Goal: Information Seeking & Learning: Check status

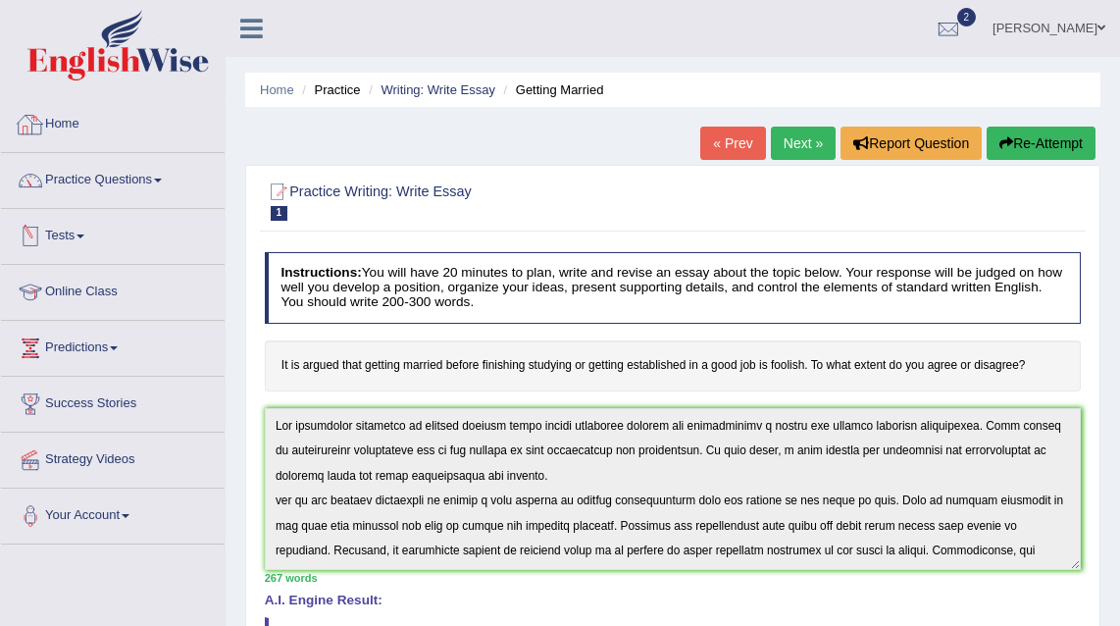
click at [52, 121] on link "Home" at bounding box center [113, 121] width 224 height 49
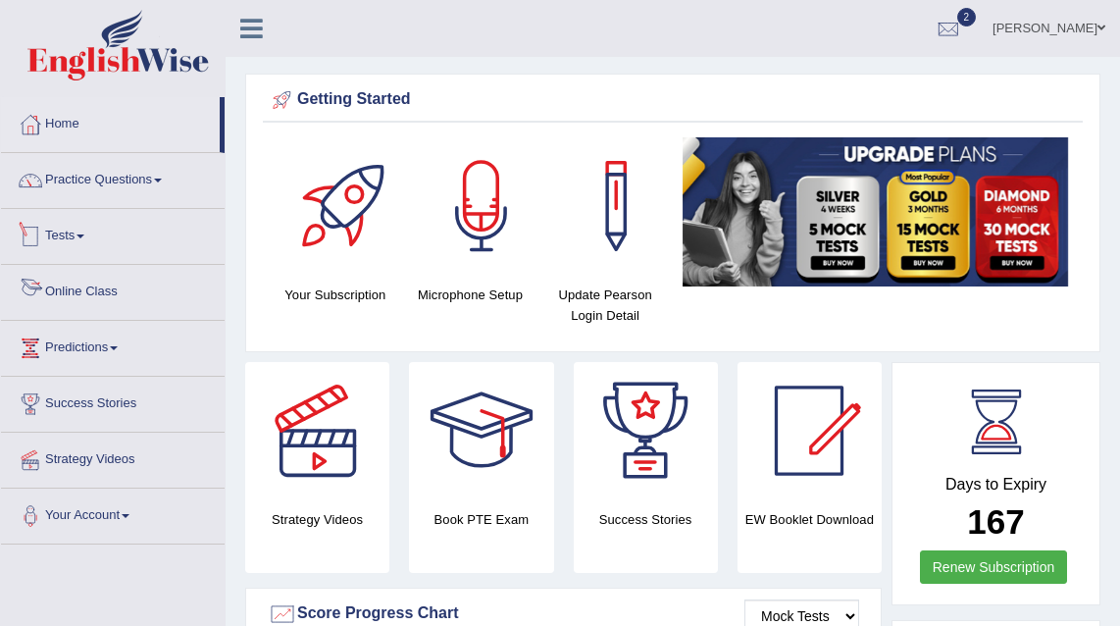
click at [79, 227] on link "Tests" at bounding box center [113, 233] width 224 height 49
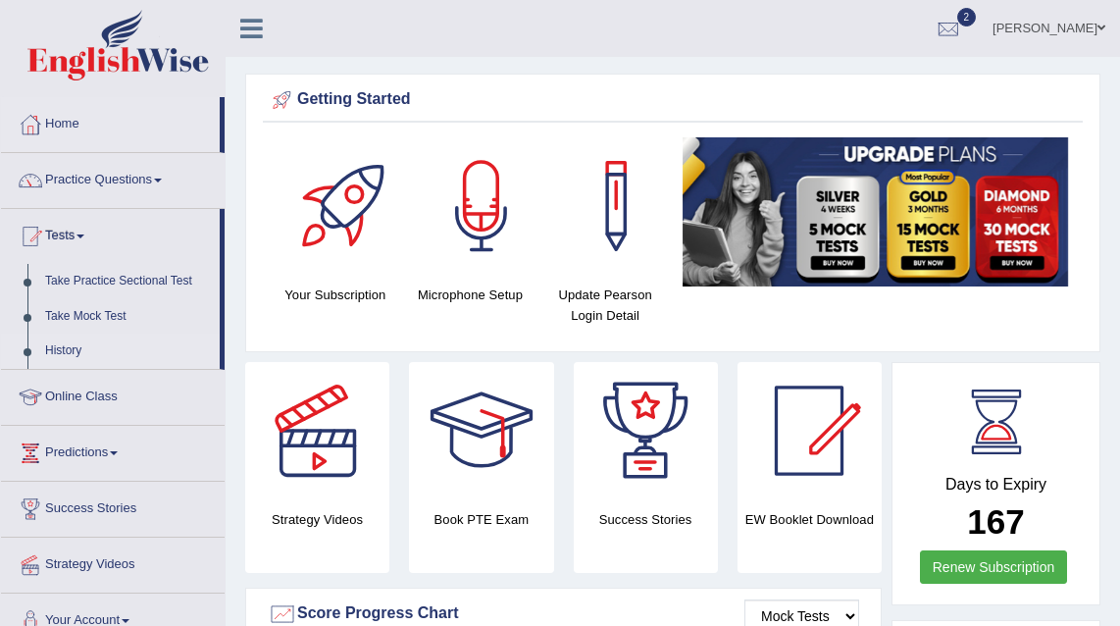
click at [68, 349] on link "History" at bounding box center [127, 350] width 183 height 35
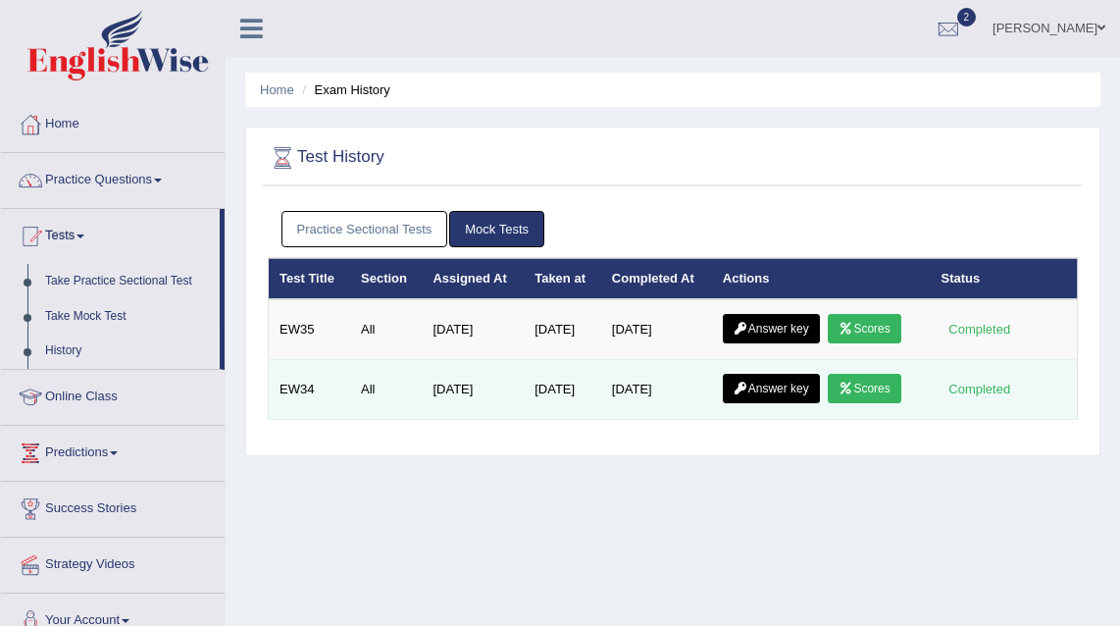
click at [863, 397] on link "Scores" at bounding box center [863, 388] width 73 height 29
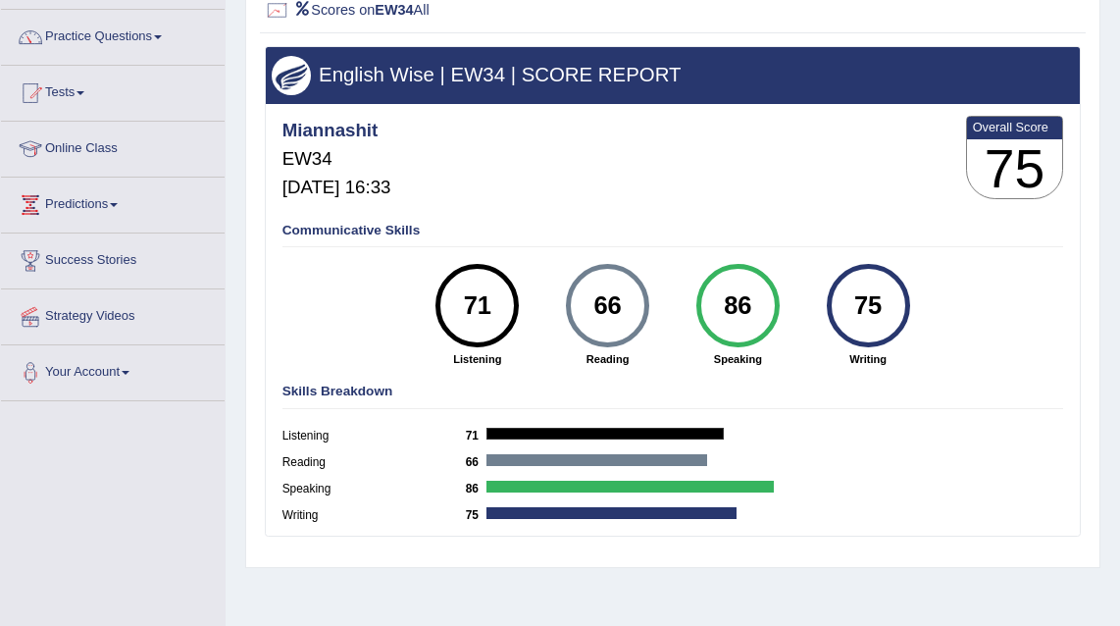
scroll to position [33, 0]
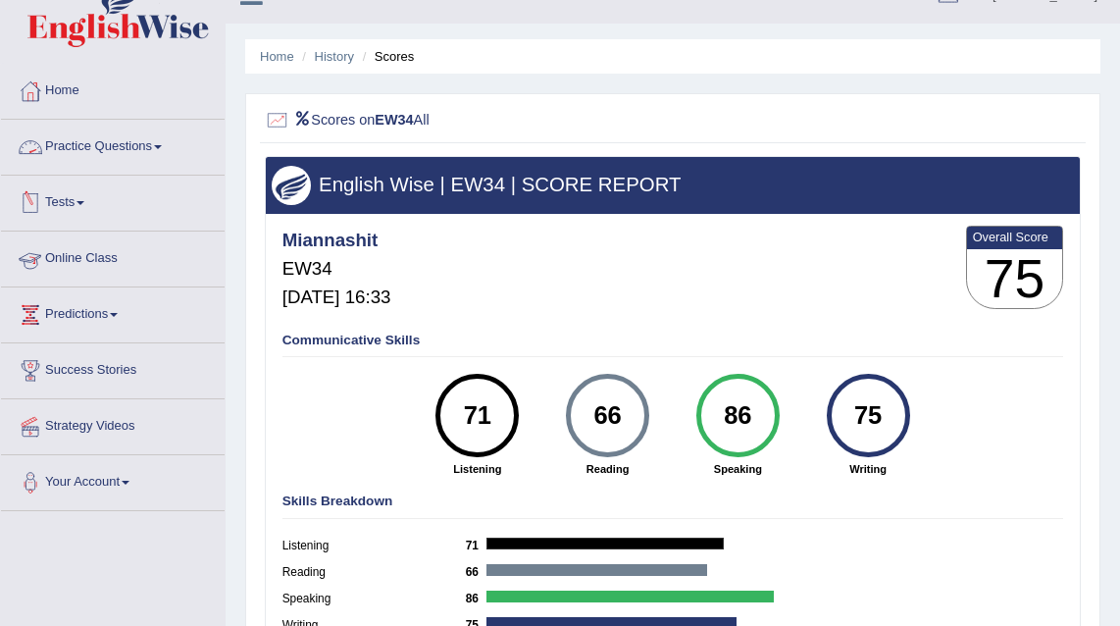
click at [67, 203] on link "Tests" at bounding box center [113, 199] width 224 height 49
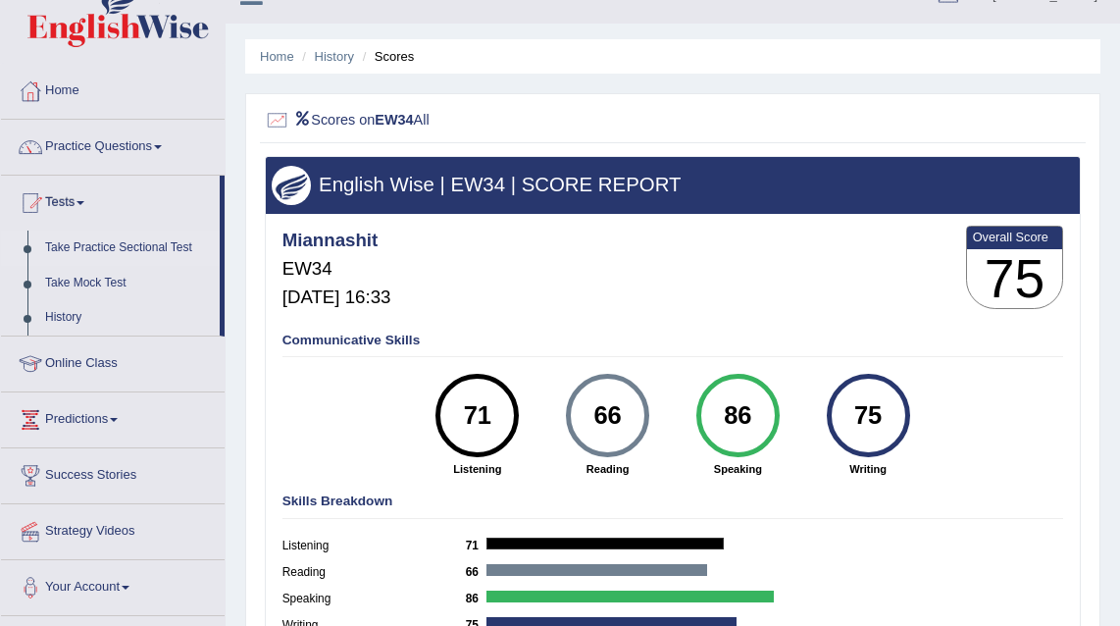
click at [120, 246] on link "Take Practice Sectional Test" at bounding box center [127, 247] width 183 height 35
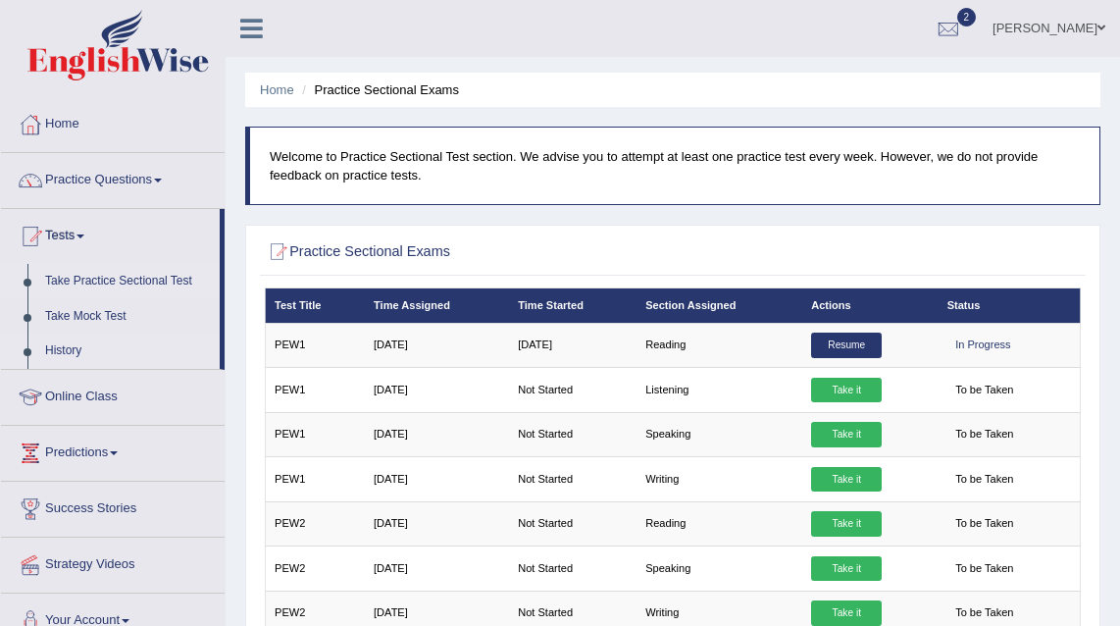
click at [69, 350] on link "History" at bounding box center [127, 350] width 183 height 35
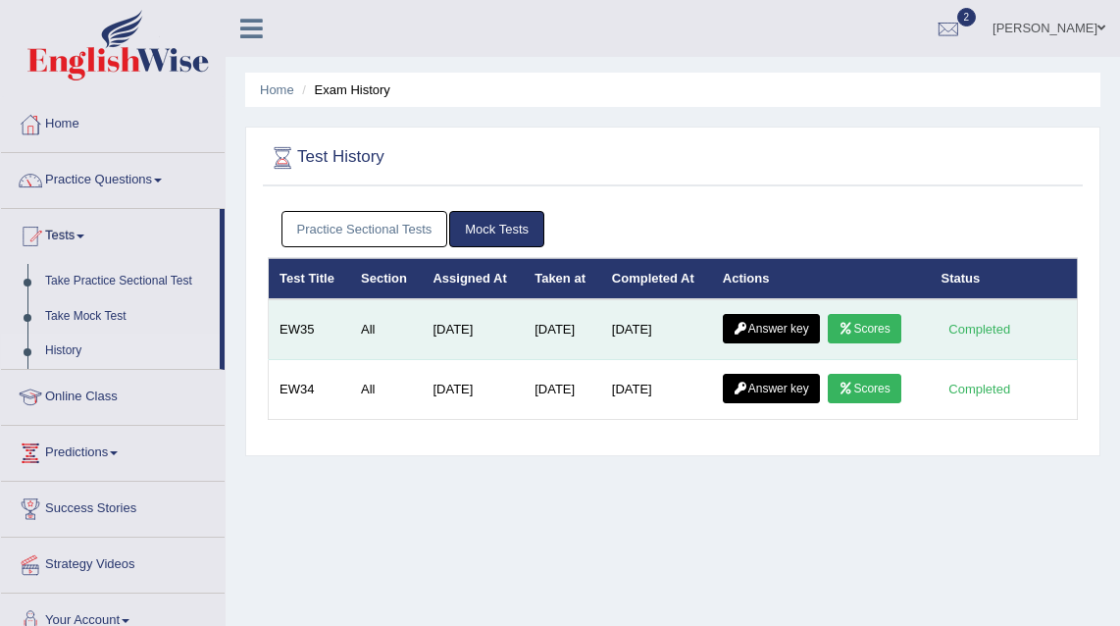
click at [753, 332] on link "Answer key" at bounding box center [771, 328] width 97 height 29
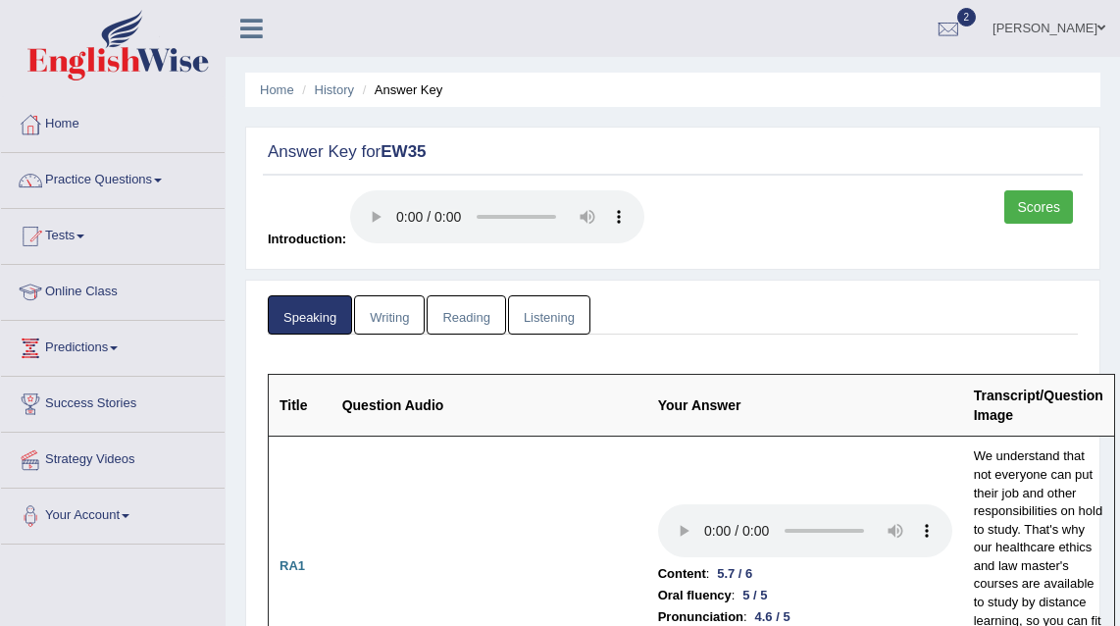
click at [403, 324] on link "Writing" at bounding box center [389, 315] width 71 height 40
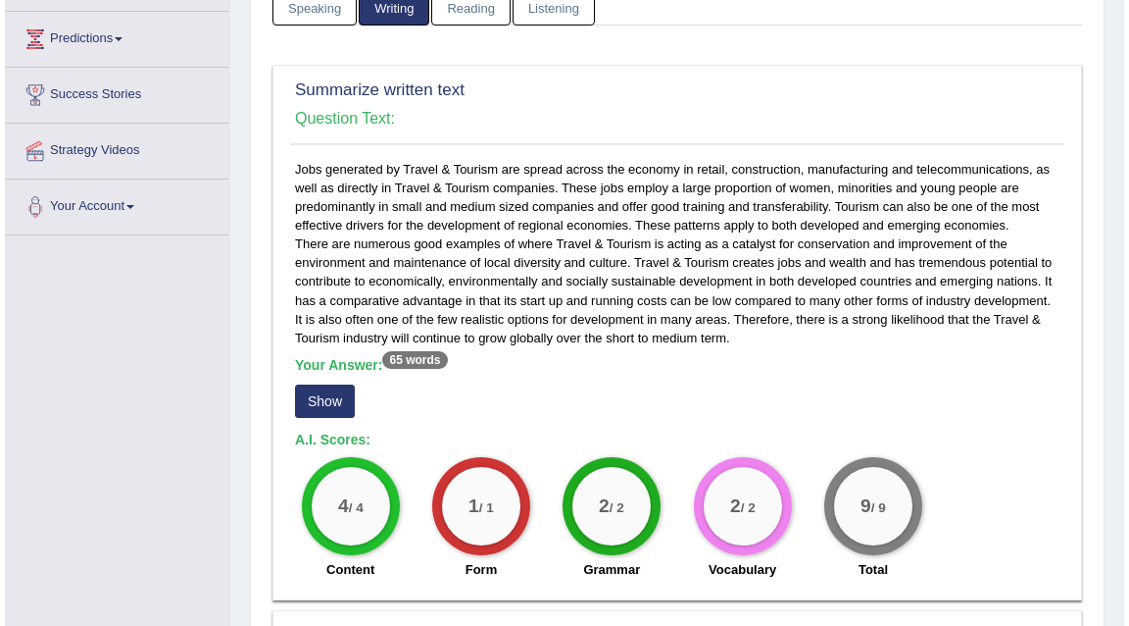
scroll to position [317, 0]
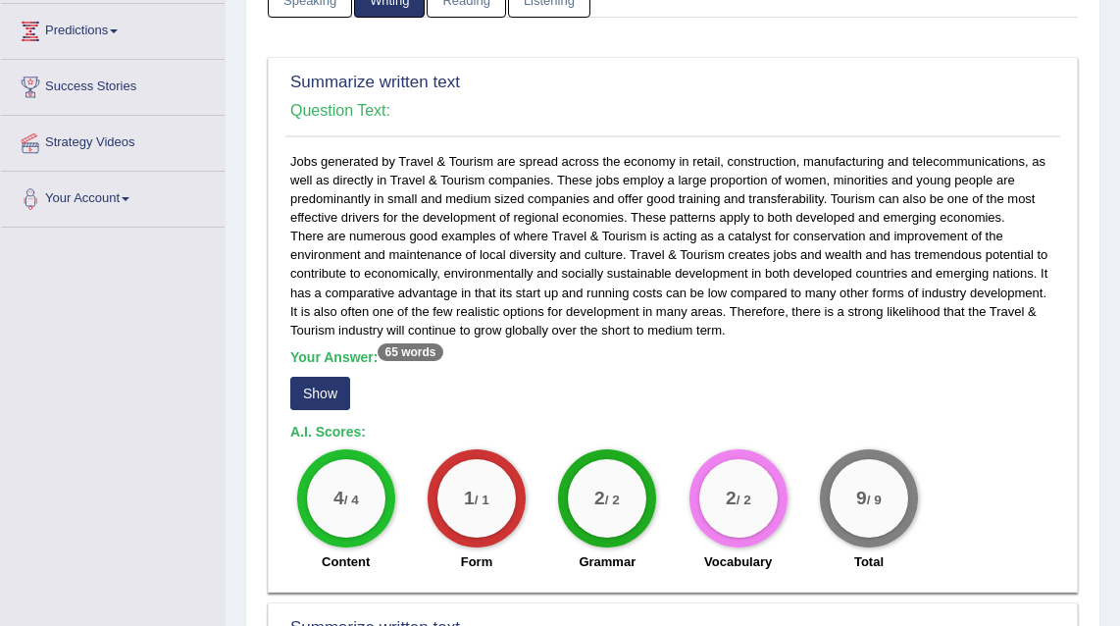
click at [327, 408] on button "Show" at bounding box center [320, 392] width 60 height 33
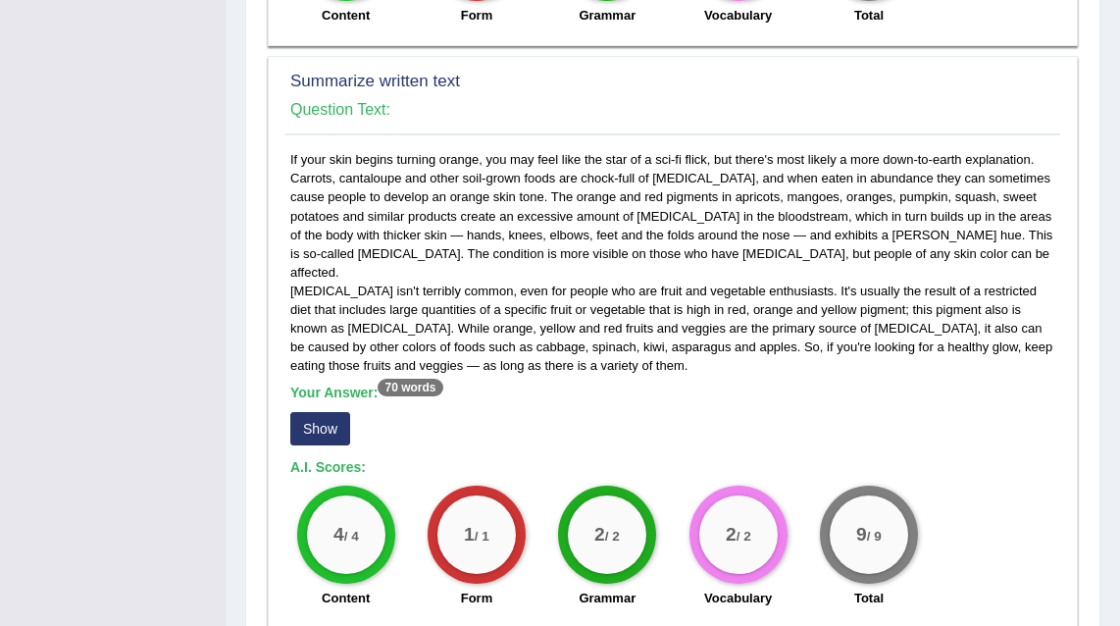
scroll to position [946, 0]
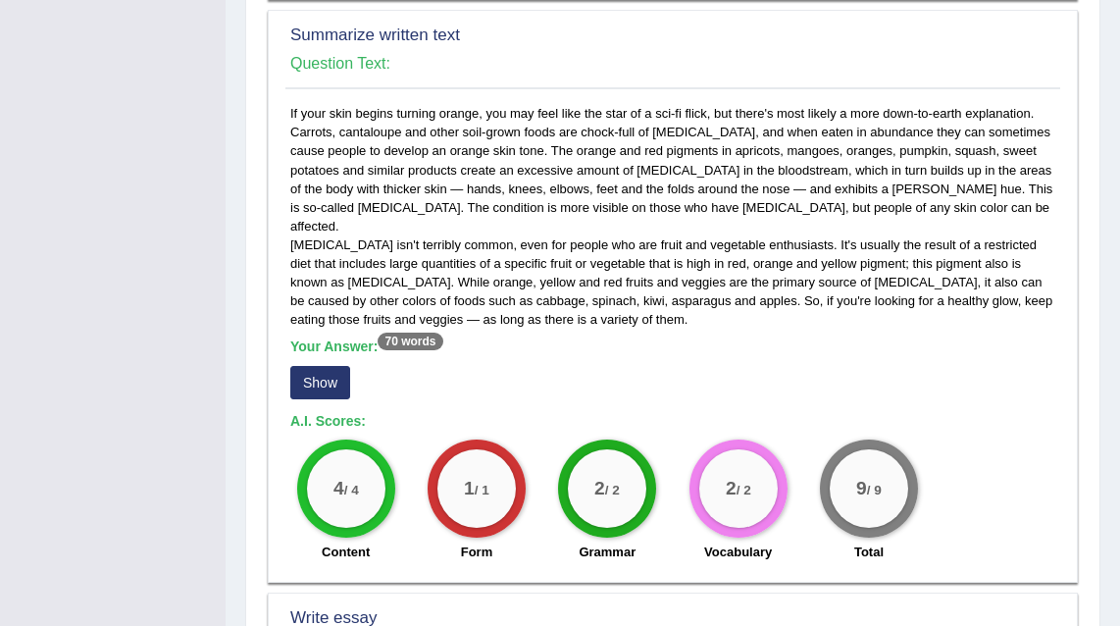
click at [312, 379] on button "Show" at bounding box center [320, 382] width 60 height 33
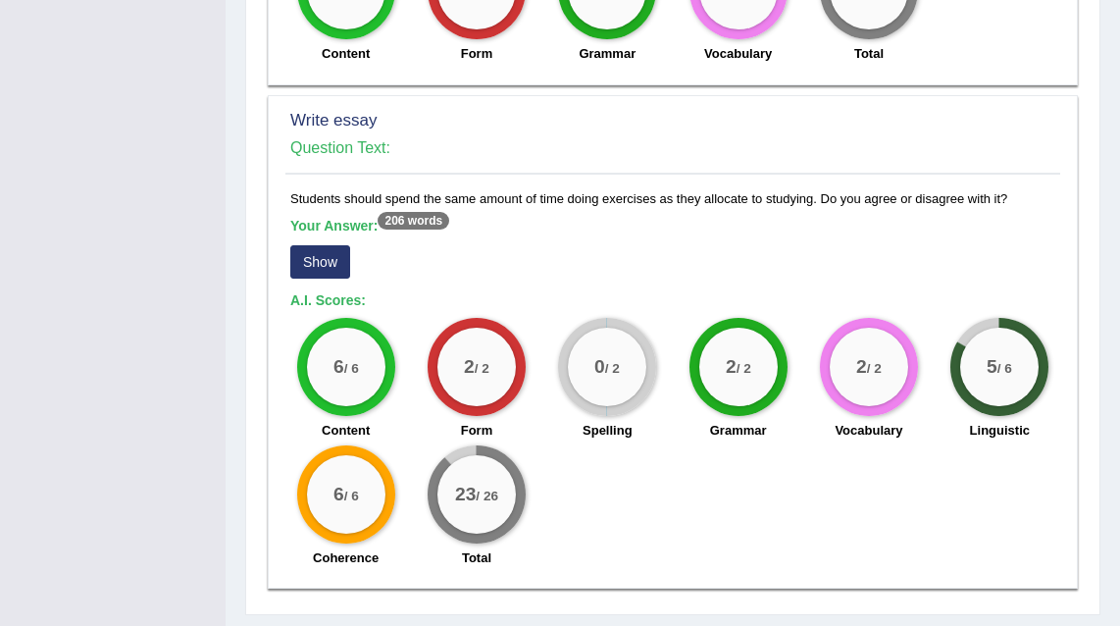
scroll to position [1530, 0]
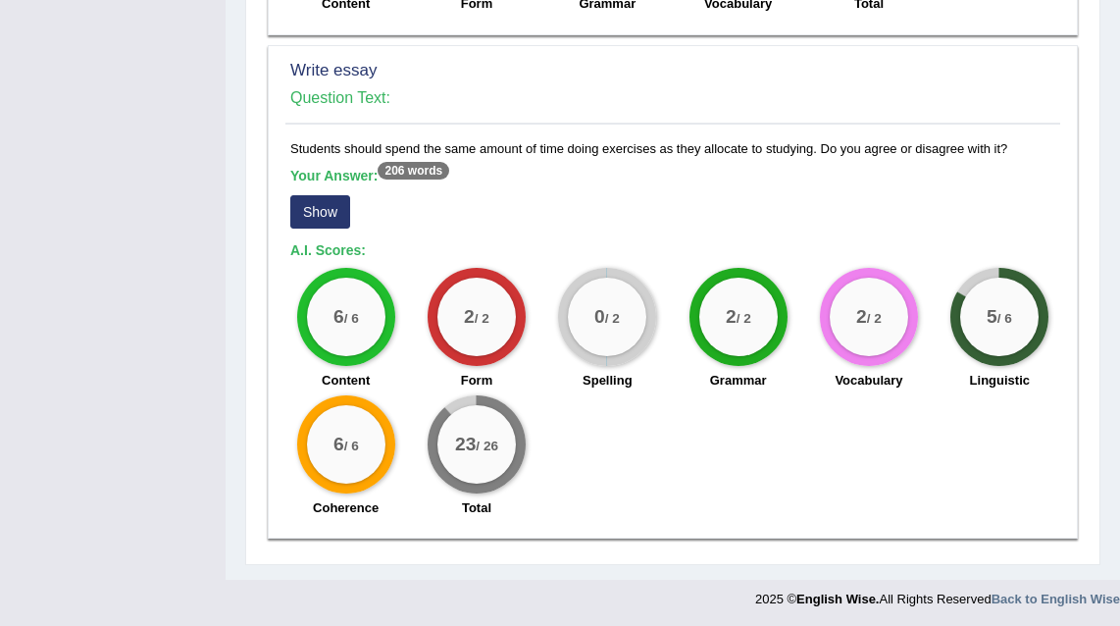
click at [322, 202] on button "Show" at bounding box center [320, 211] width 60 height 33
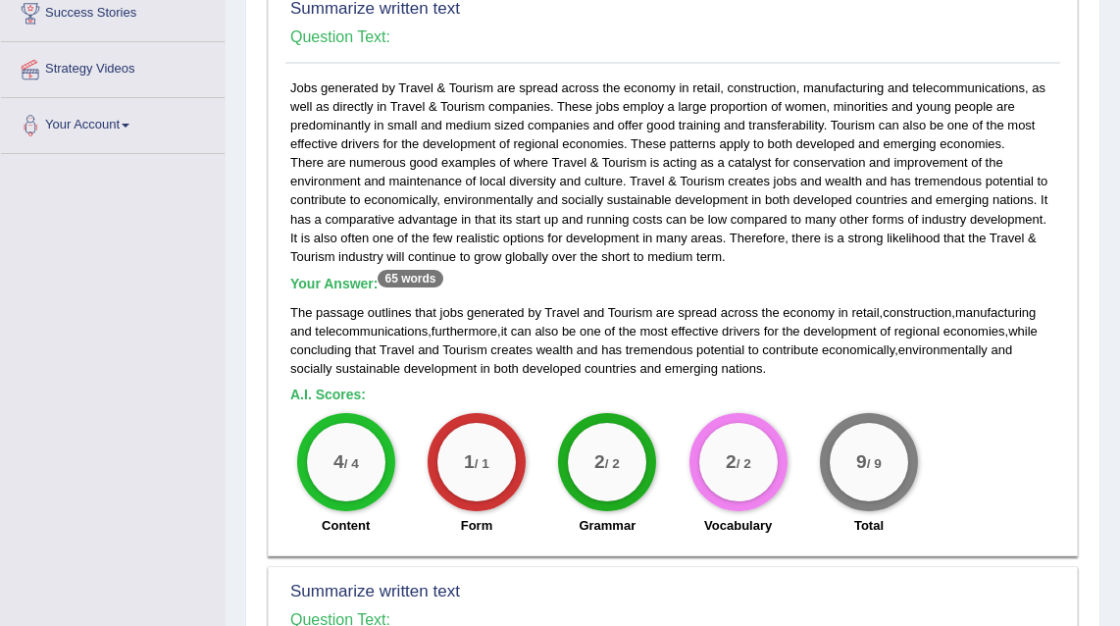
scroll to position [0, 0]
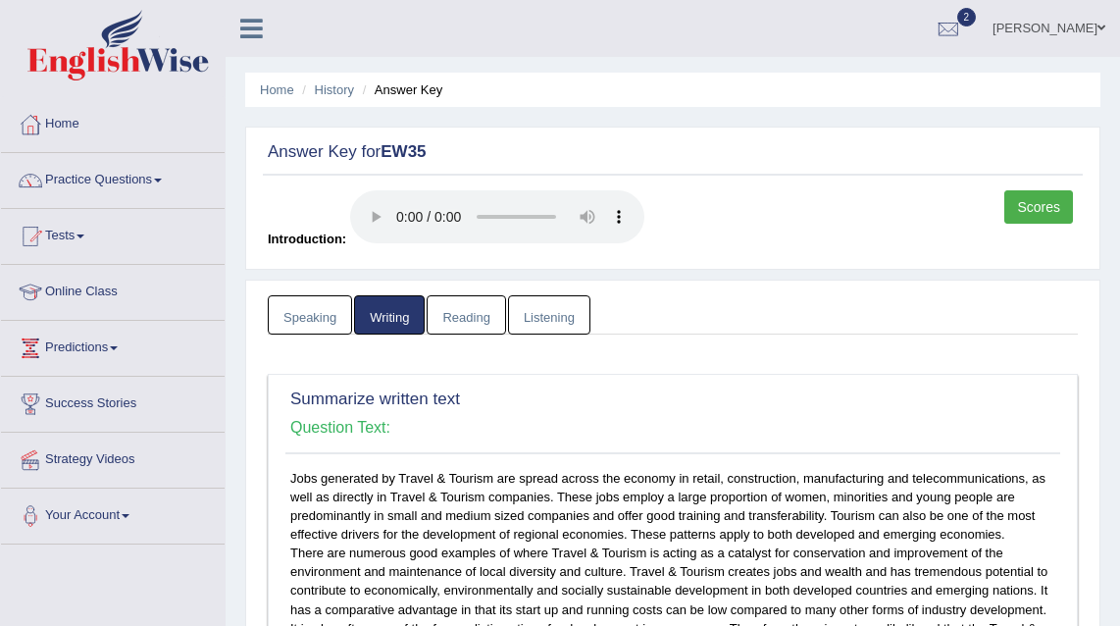
click at [552, 320] on link "Listening" at bounding box center [549, 315] width 82 height 40
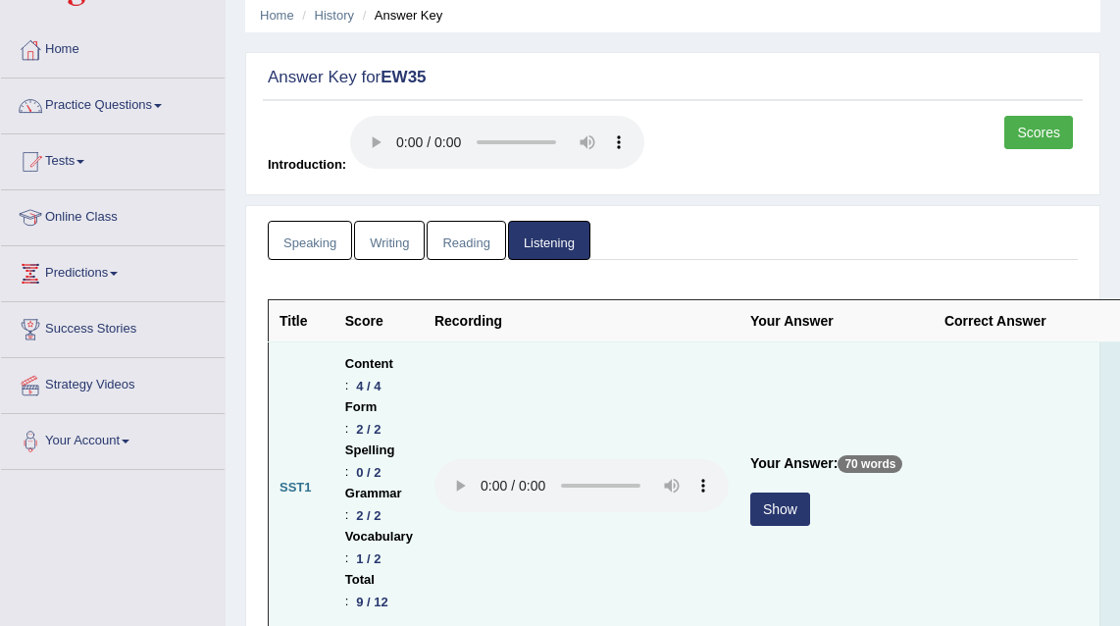
scroll to position [258, 0]
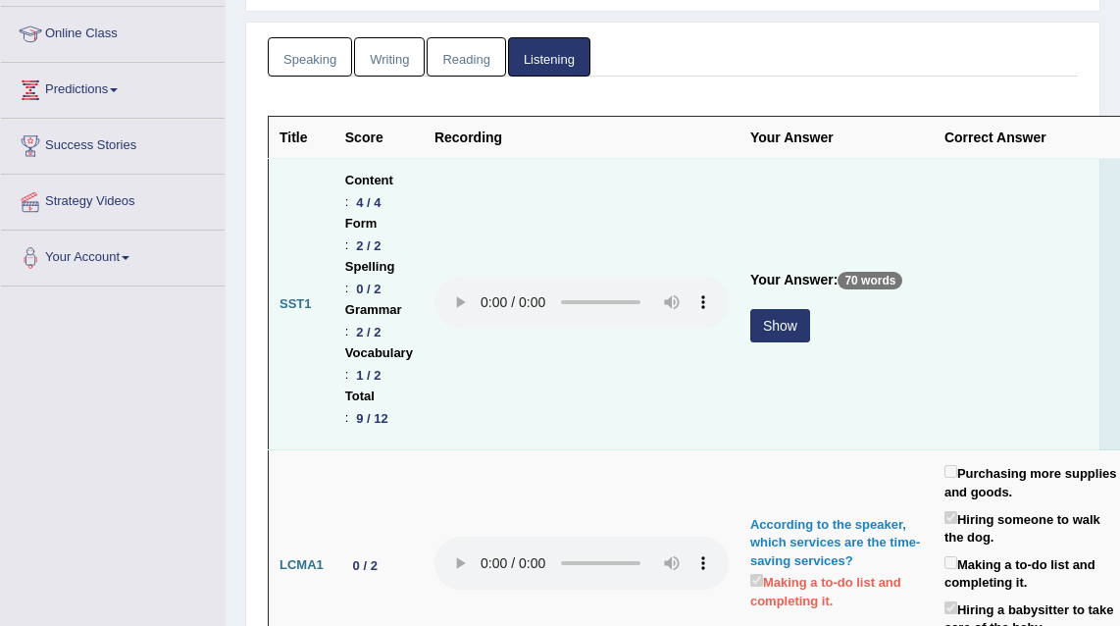
click at [793, 342] on button "Show" at bounding box center [780, 325] width 60 height 33
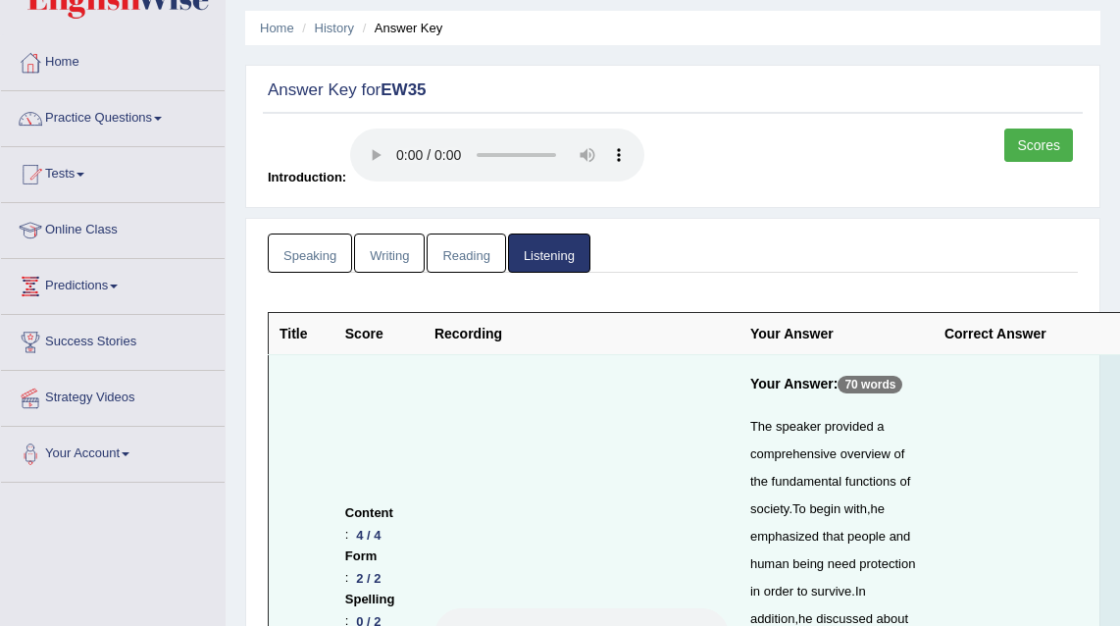
scroll to position [0, 0]
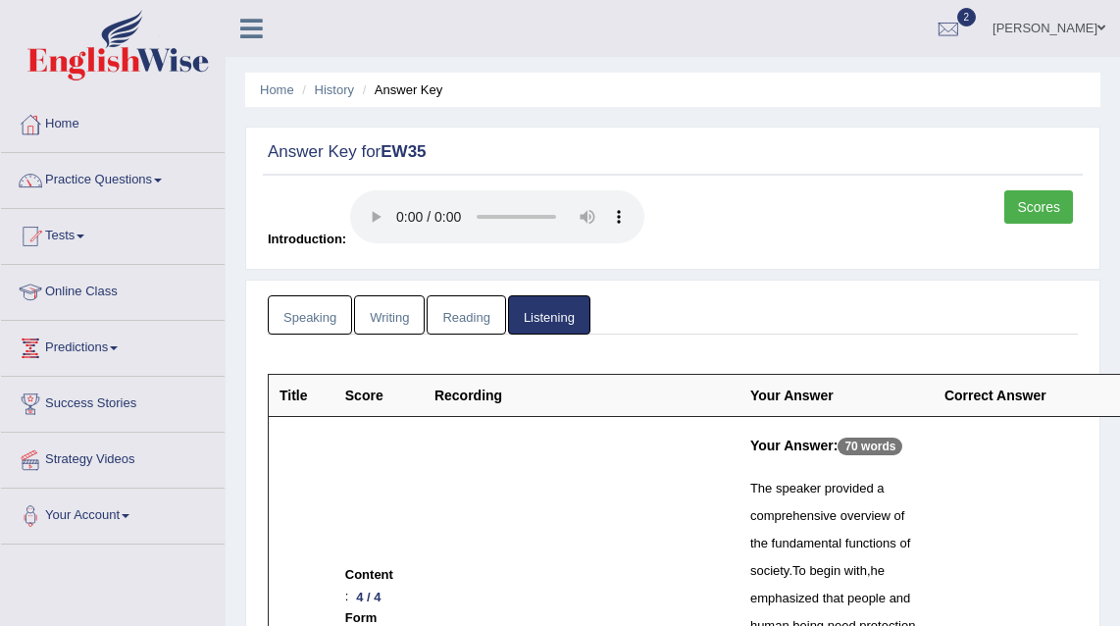
click at [307, 307] on link "Speaking" at bounding box center [310, 315] width 84 height 40
